Goal: Task Accomplishment & Management: Manage account settings

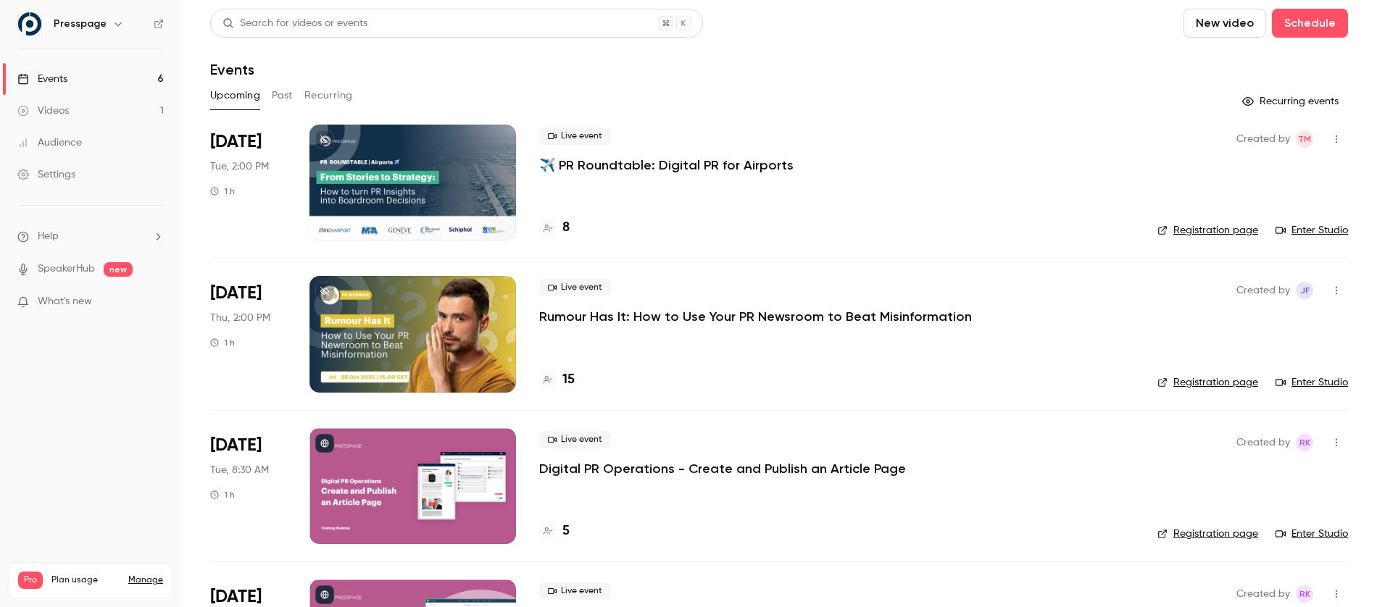
click at [880, 125] on div "Live event ✈️ PR Roundtable: Digital PR for Airports 8" at bounding box center [836, 183] width 595 height 116
click at [387, 314] on div at bounding box center [412, 334] width 206 height 116
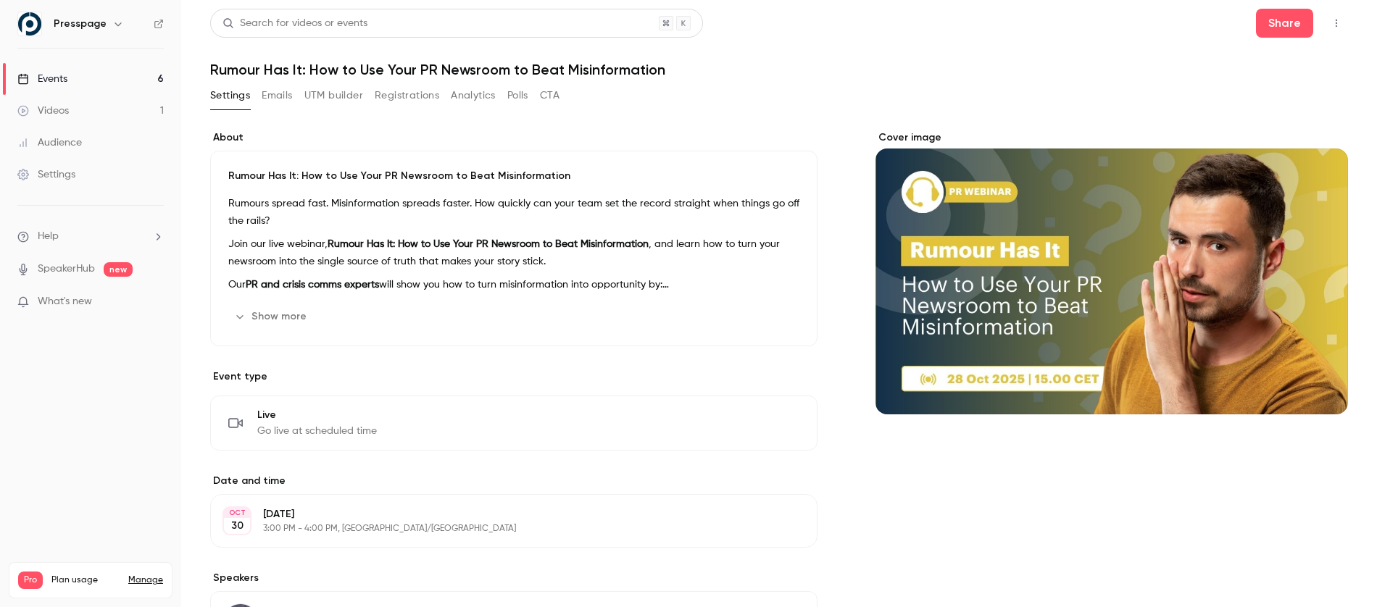
click at [467, 86] on button "Analytics" at bounding box center [473, 95] width 45 height 23
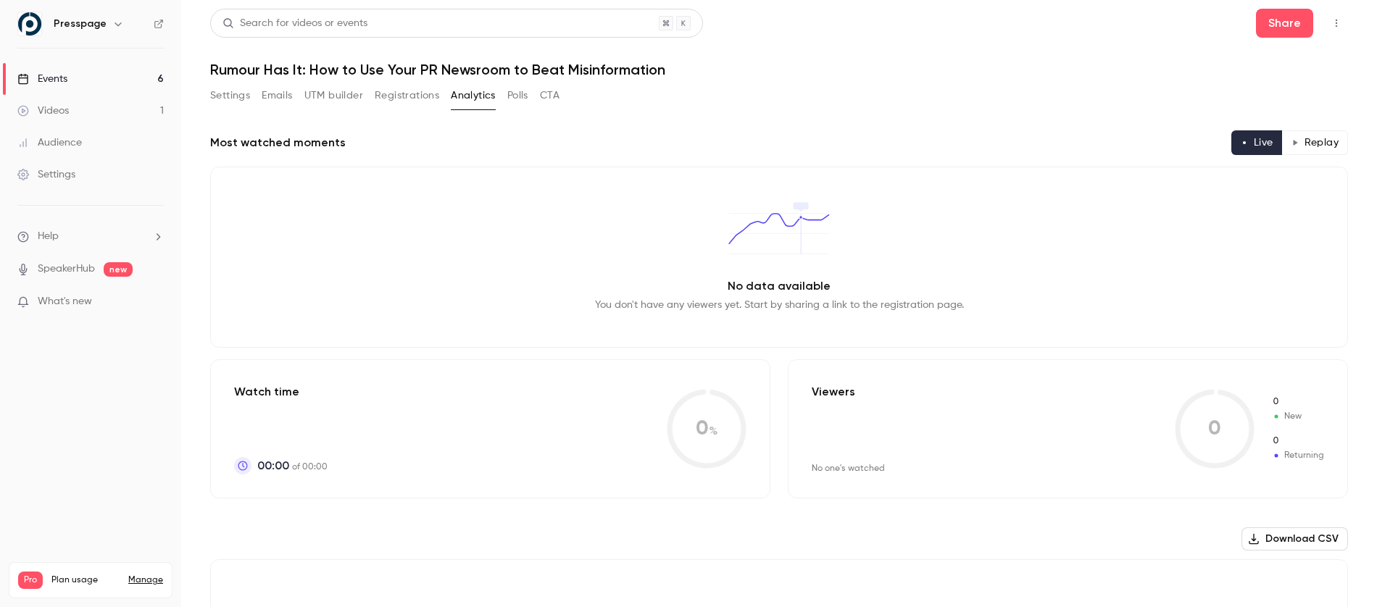
click at [505, 96] on div "Settings Emails UTM builder Registrations Analytics Polls CTA" at bounding box center [384, 95] width 349 height 23
click at [517, 97] on button "Polls" at bounding box center [517, 95] width 21 height 23
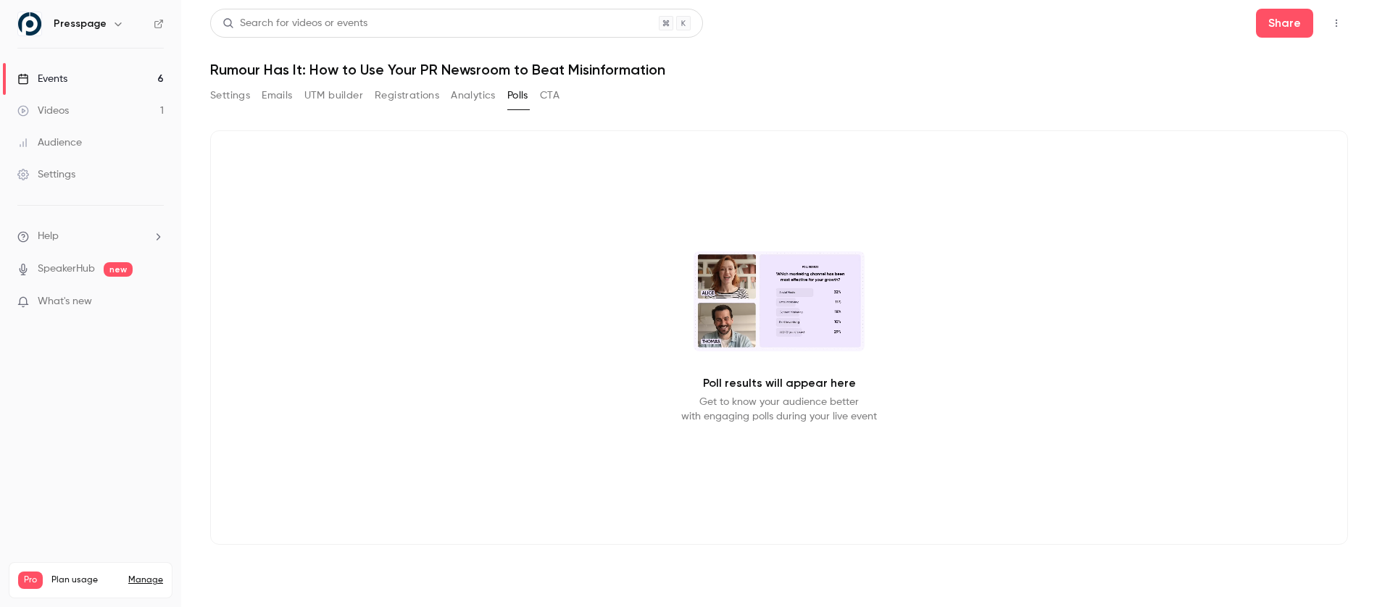
click at [425, 100] on button "Registrations" at bounding box center [407, 95] width 64 height 23
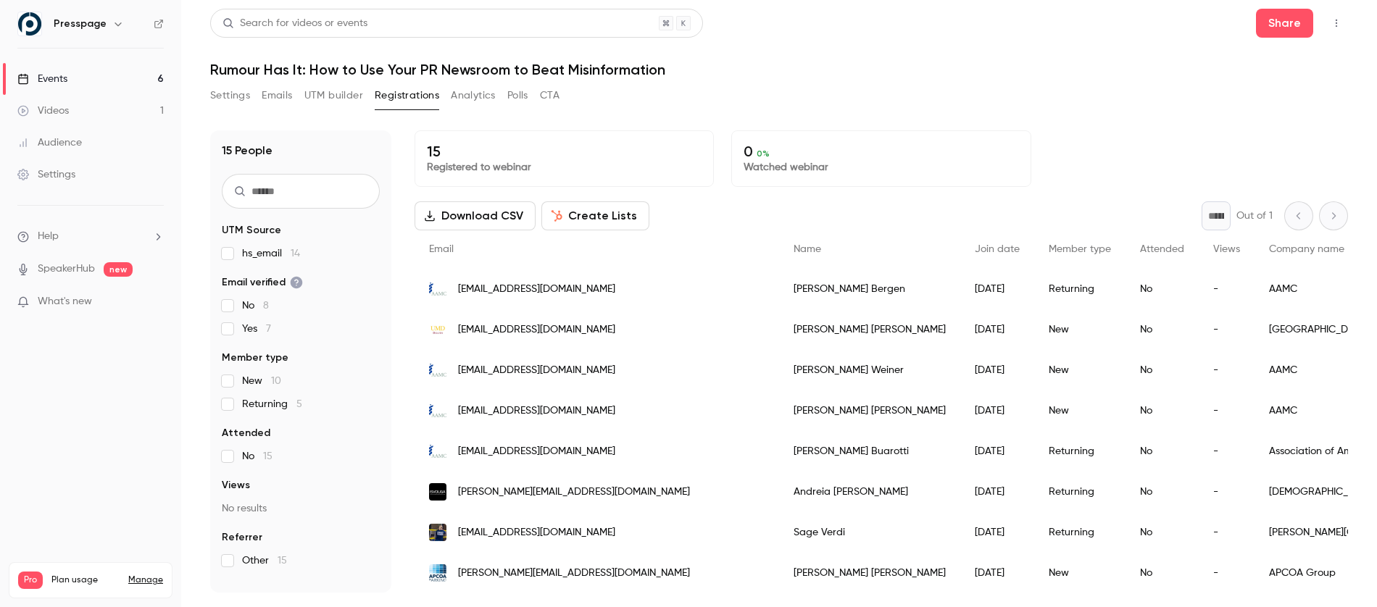
click at [578, 213] on button "Create Lists" at bounding box center [595, 215] width 108 height 29
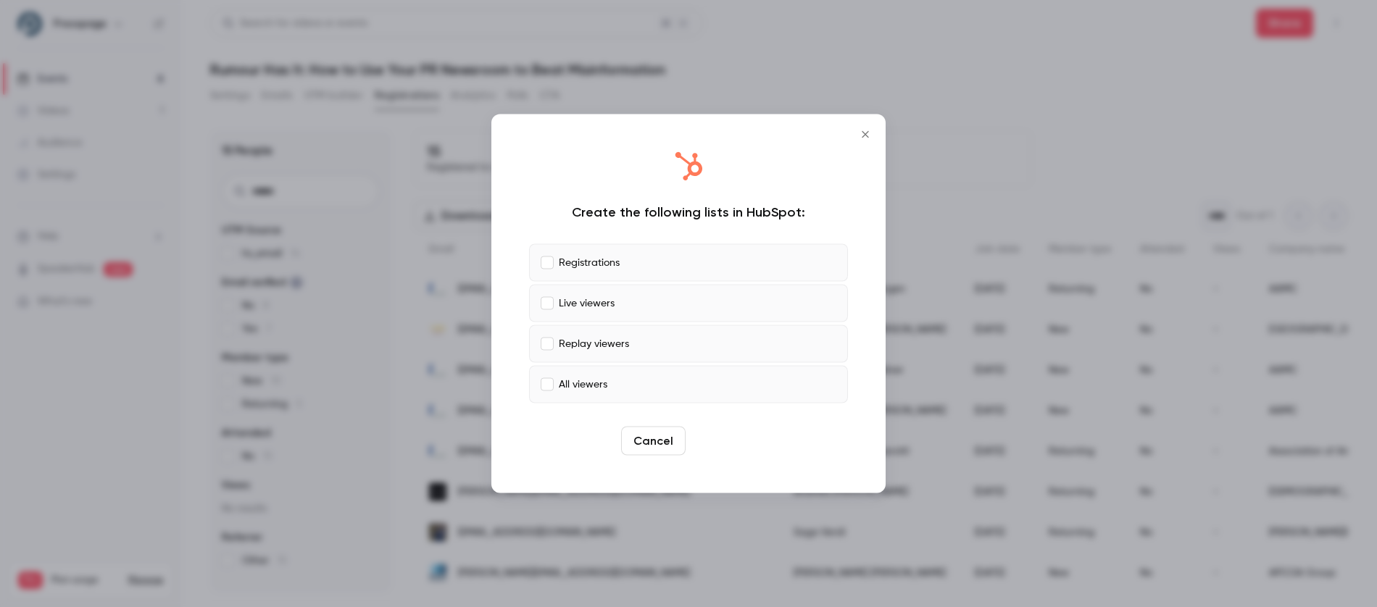
click at [733, 445] on button "Create" at bounding box center [723, 441] width 65 height 29
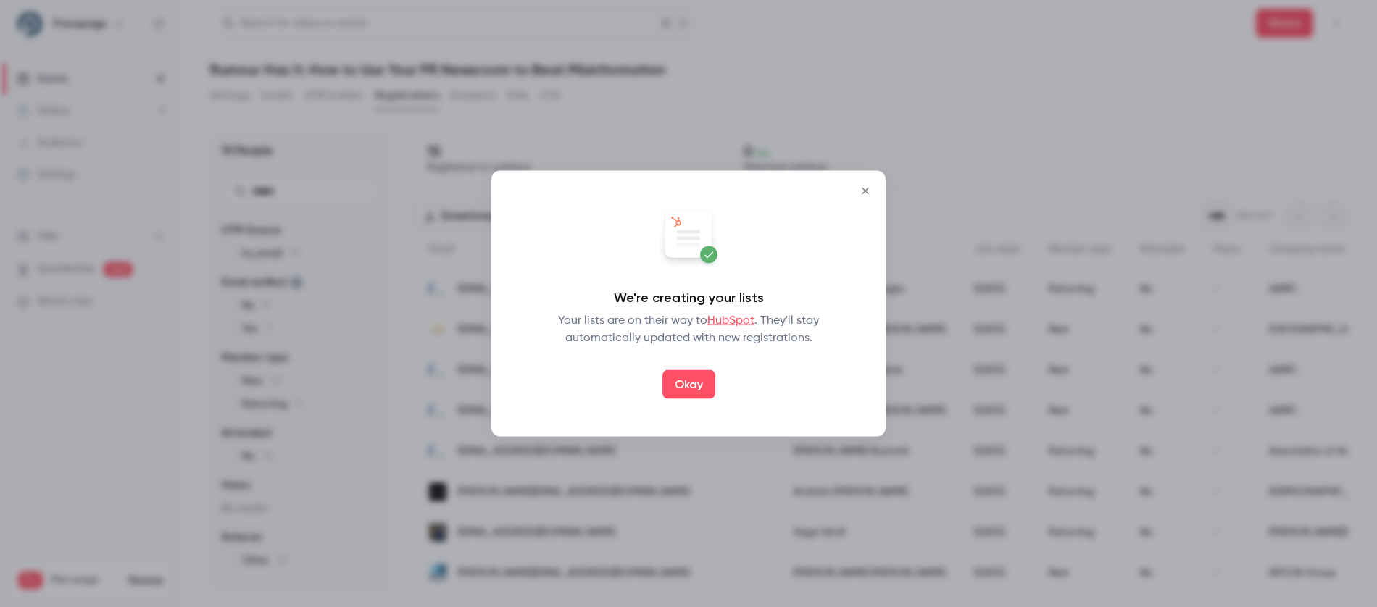
click at [736, 322] on link "HubSpot" at bounding box center [730, 321] width 47 height 12
click at [1038, 250] on div at bounding box center [688, 303] width 1377 height 607
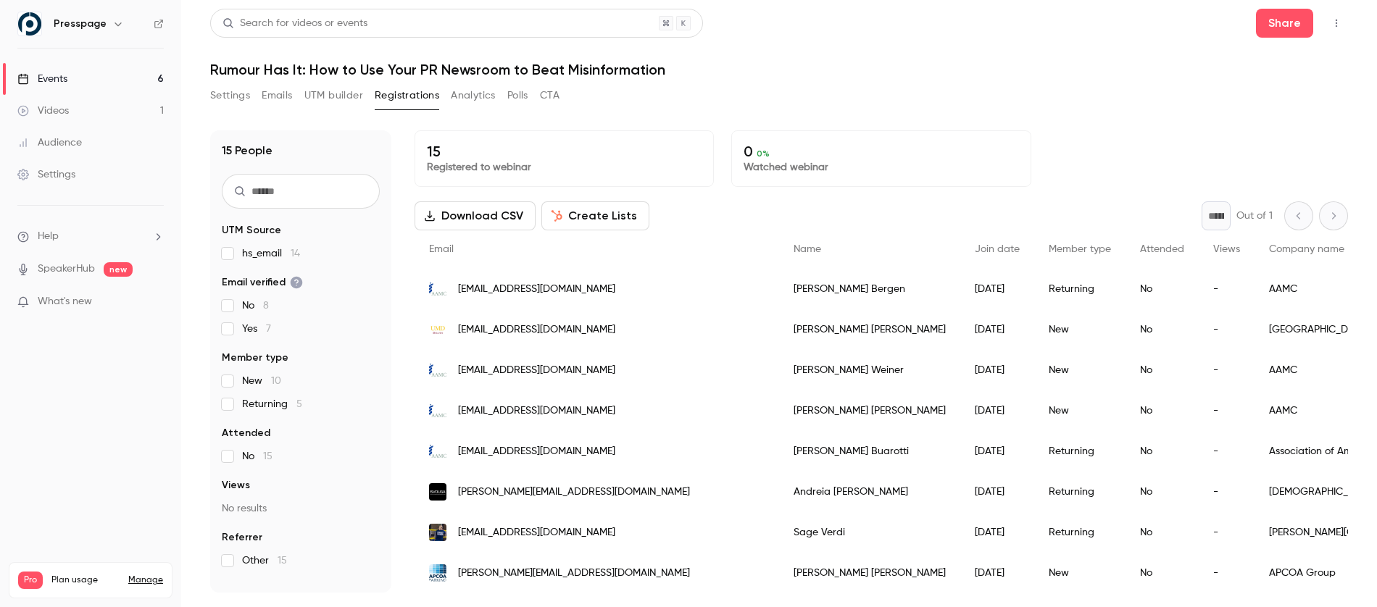
click at [603, 67] on h1 "Rumour Has It: How to Use Your PR Newsroom to Beat Misinformation" at bounding box center [778, 69] width 1137 height 17
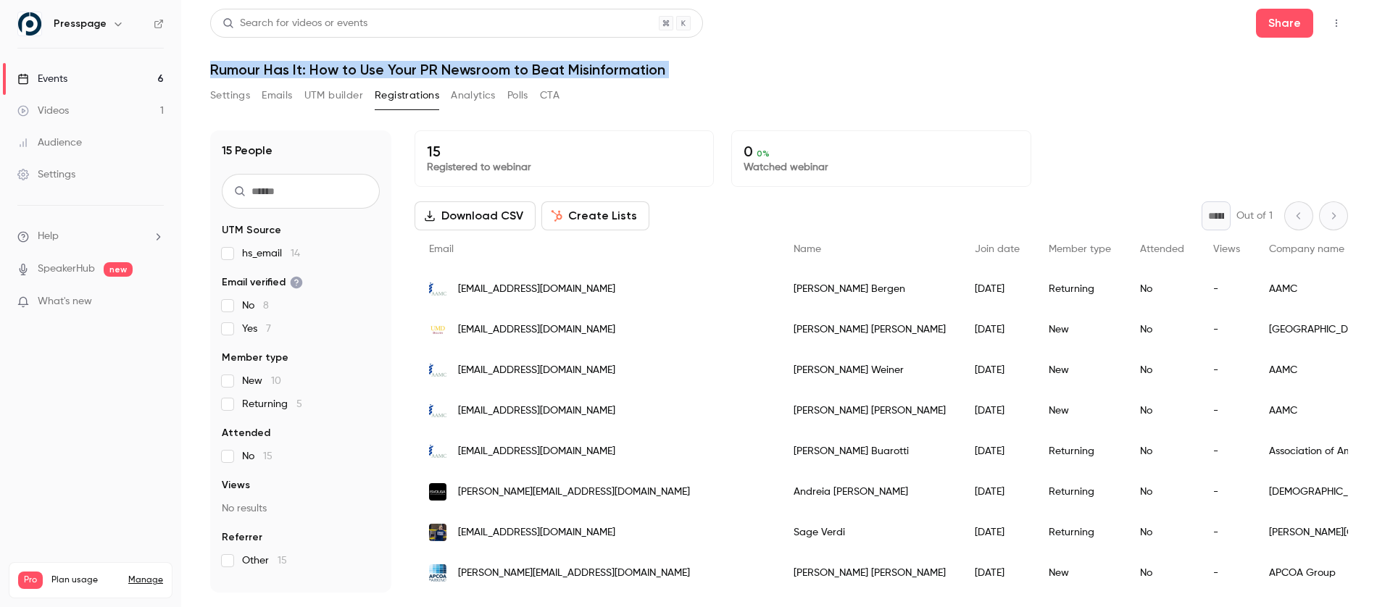
click at [603, 67] on h1 "Rumour Has It: How to Use Your PR Newsroom to Beat Misinformation" at bounding box center [778, 69] width 1137 height 17
copy div "Rumour Has It: How to Use Your PR Newsroom to Beat Misinformation Settings Emai…"
